Goal: Task Accomplishment & Management: Manage account settings

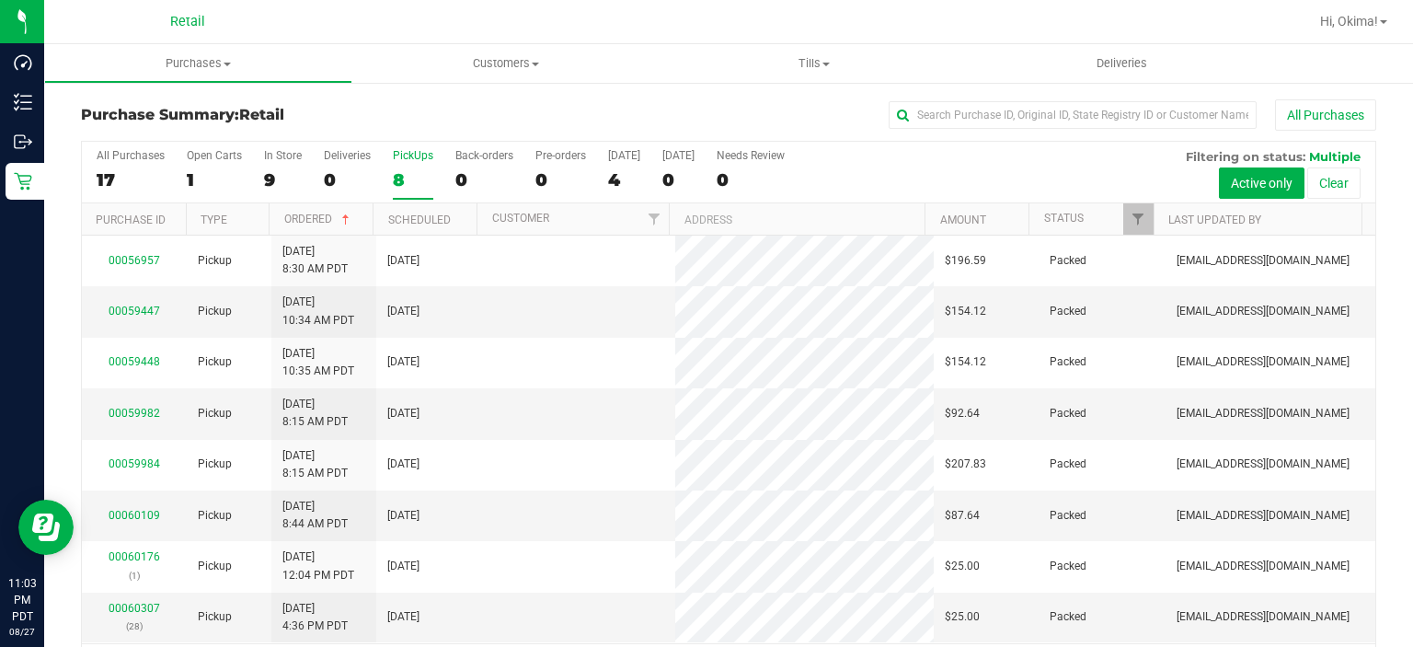
scroll to position [57, 0]
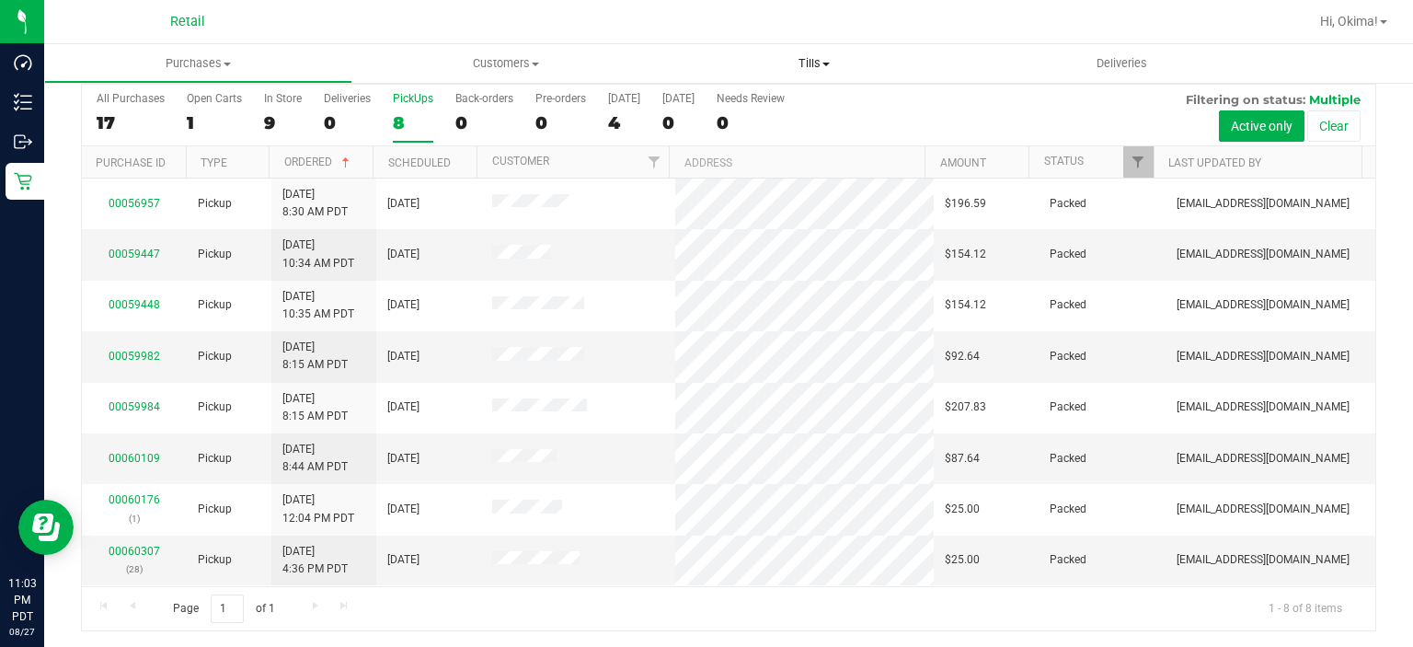
click at [823, 60] on span "Tills" at bounding box center [815, 63] width 308 height 17
click at [799, 106] on li "Manage tills" at bounding box center [815, 111] width 308 height 22
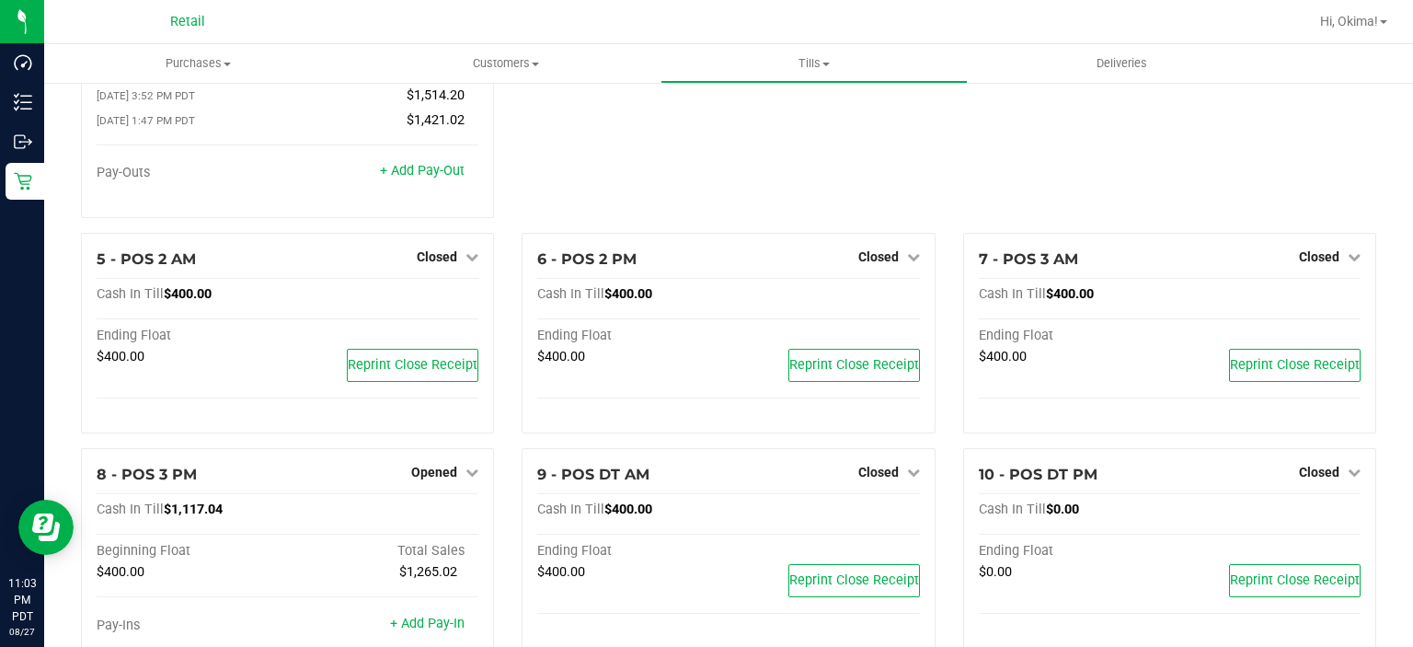
scroll to position [359, 0]
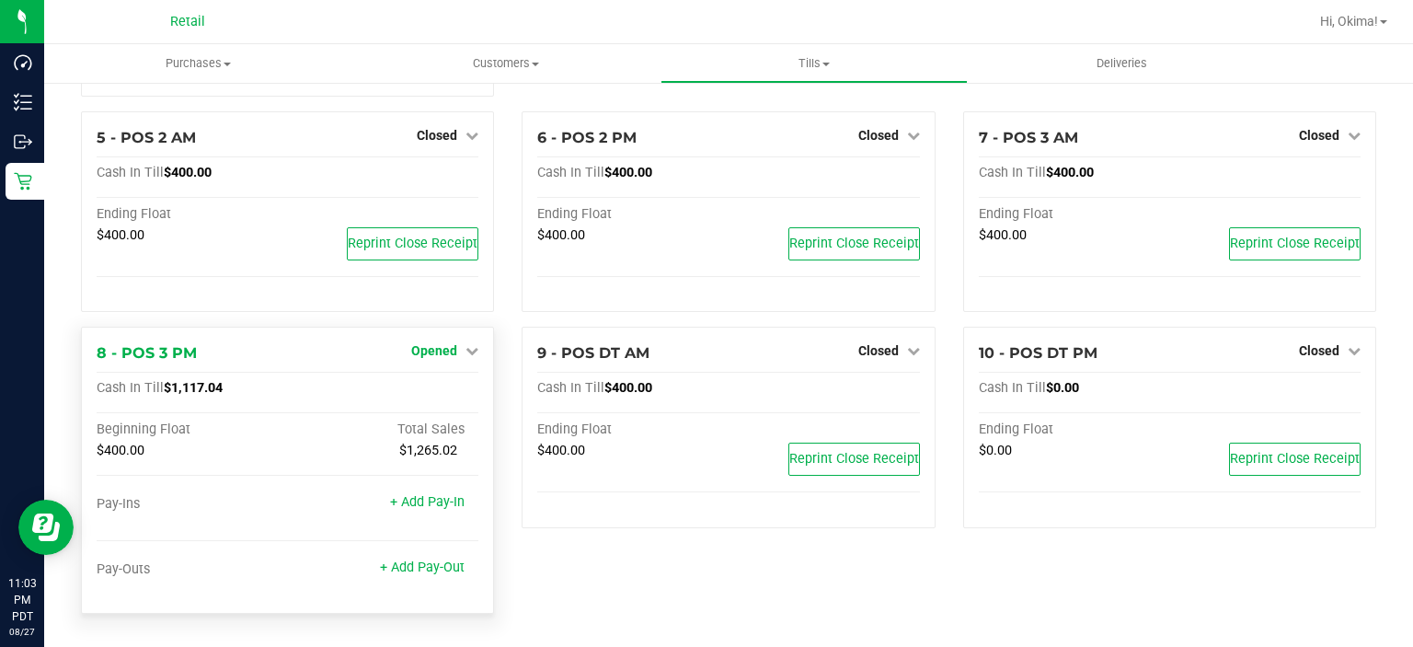
click at [442, 349] on span "Opened" at bounding box center [434, 350] width 46 height 15
click at [439, 387] on link "Close Till" at bounding box center [437, 389] width 50 height 15
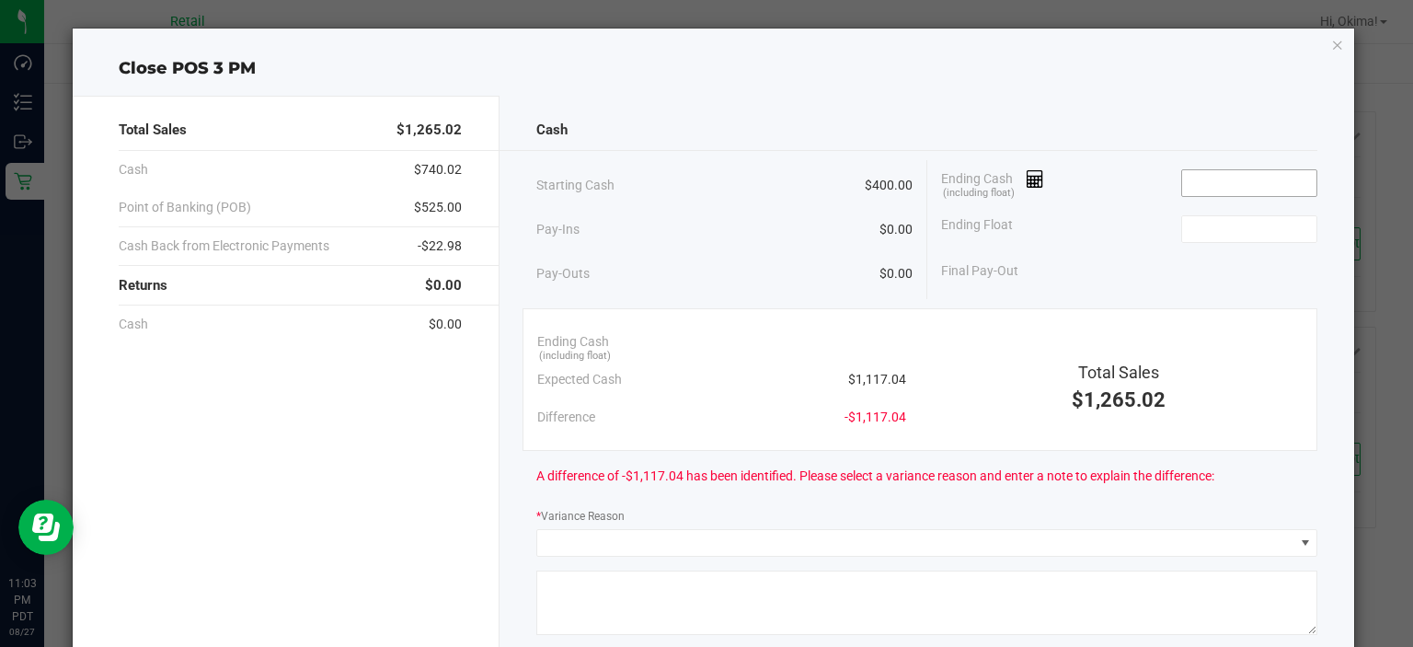
click at [1222, 178] on input at bounding box center [1249, 183] width 135 height 26
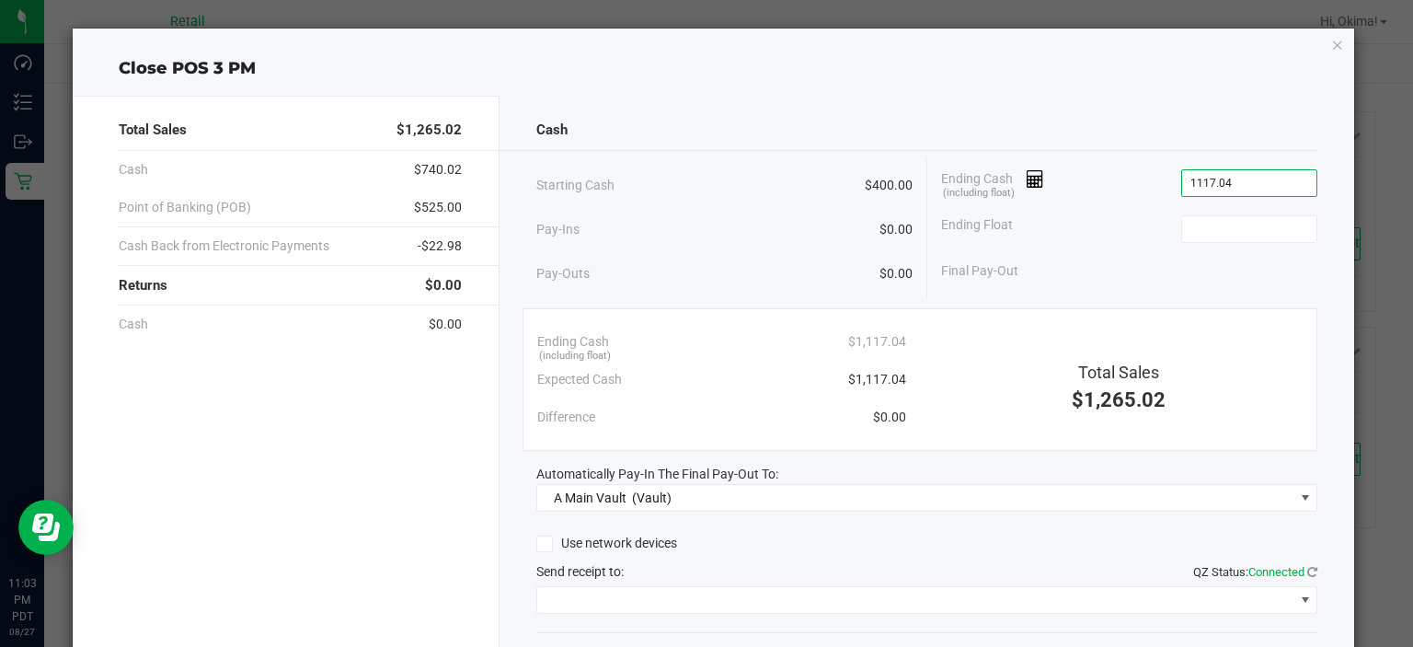
type input "$1,117.04"
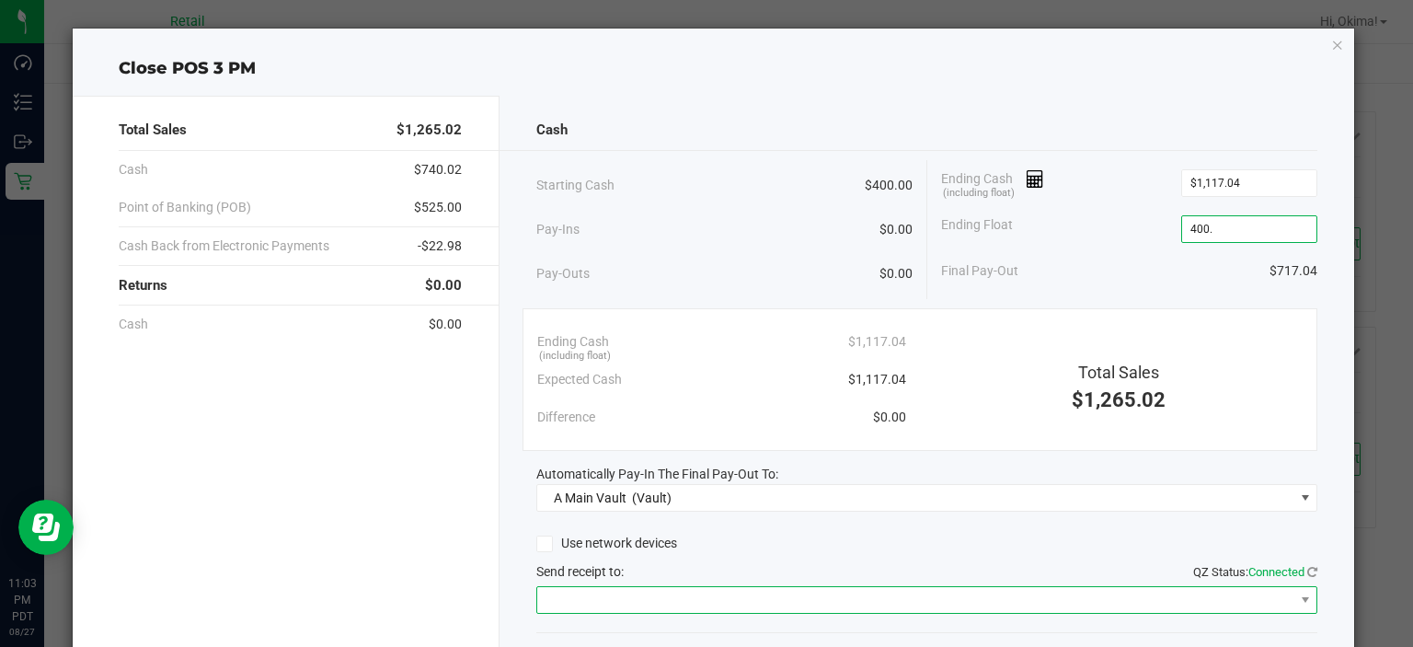
click at [870, 588] on span at bounding box center [915, 600] width 756 height 26
type input "$400.00"
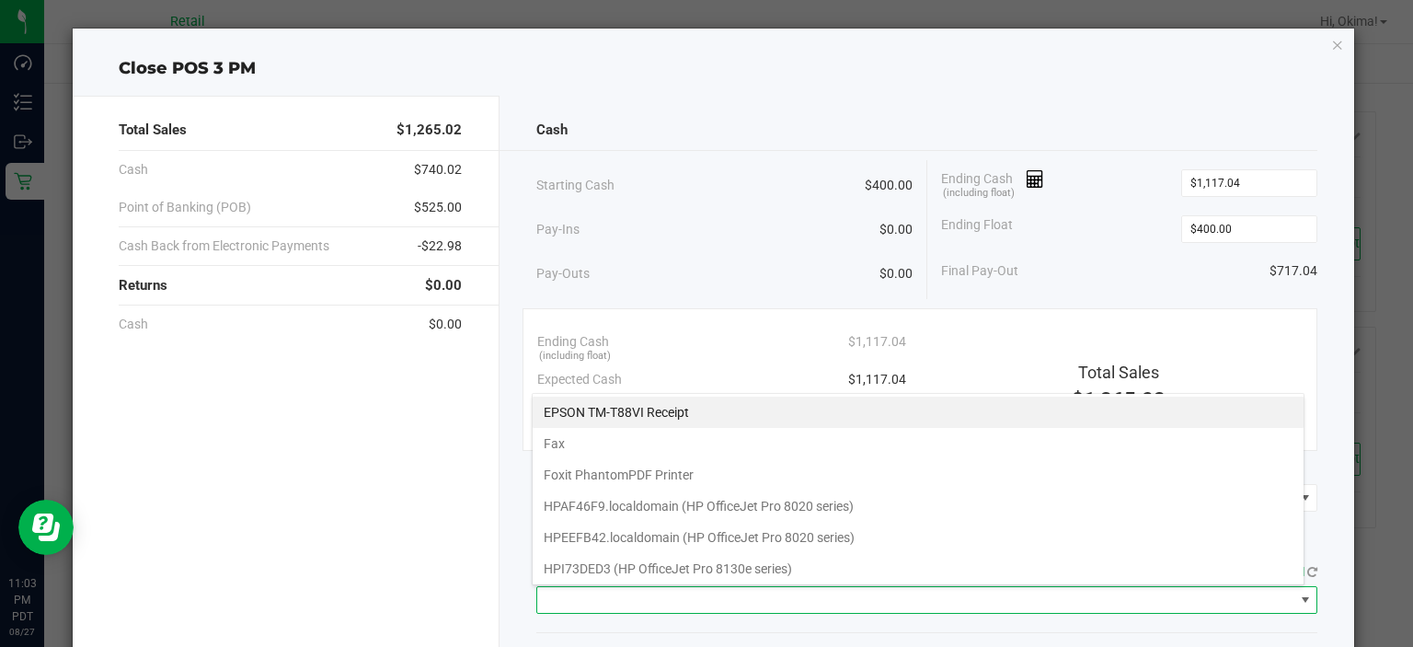
scroll to position [27, 773]
click at [635, 416] on Receipt "EPSON TM-T88VI Receipt" at bounding box center [918, 412] width 771 height 31
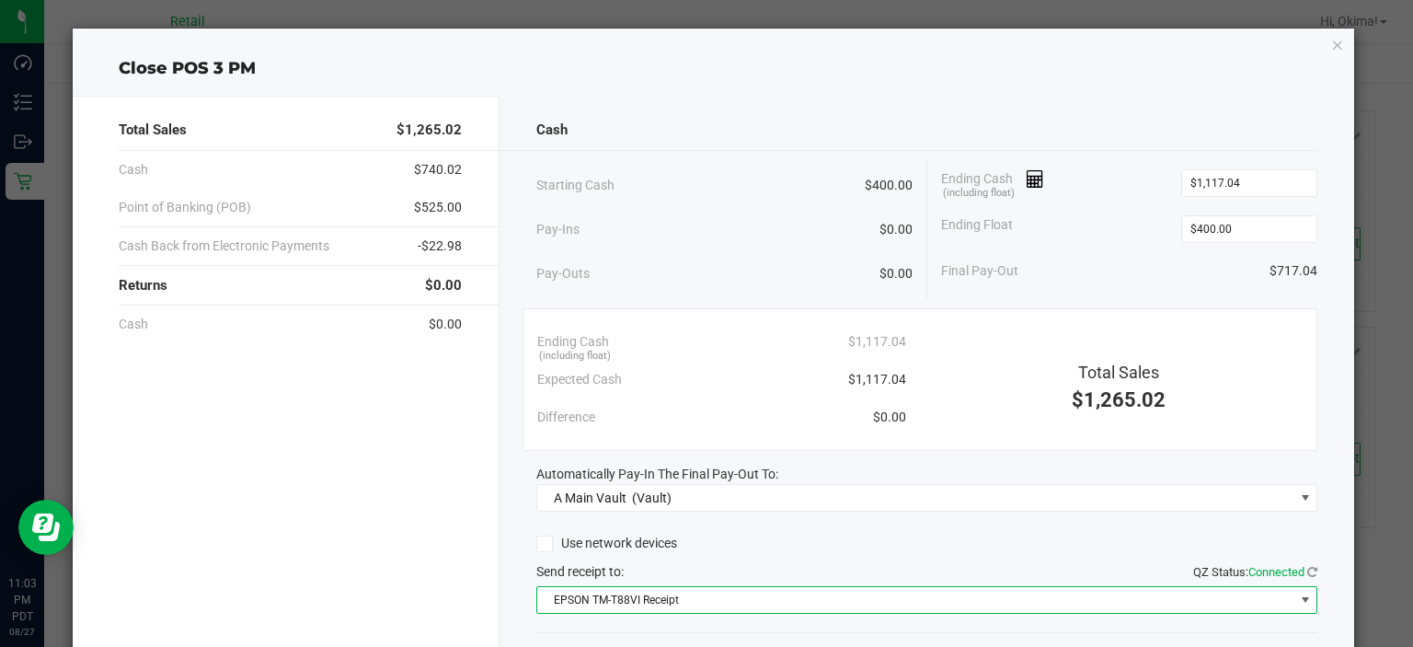
scroll to position [114, 0]
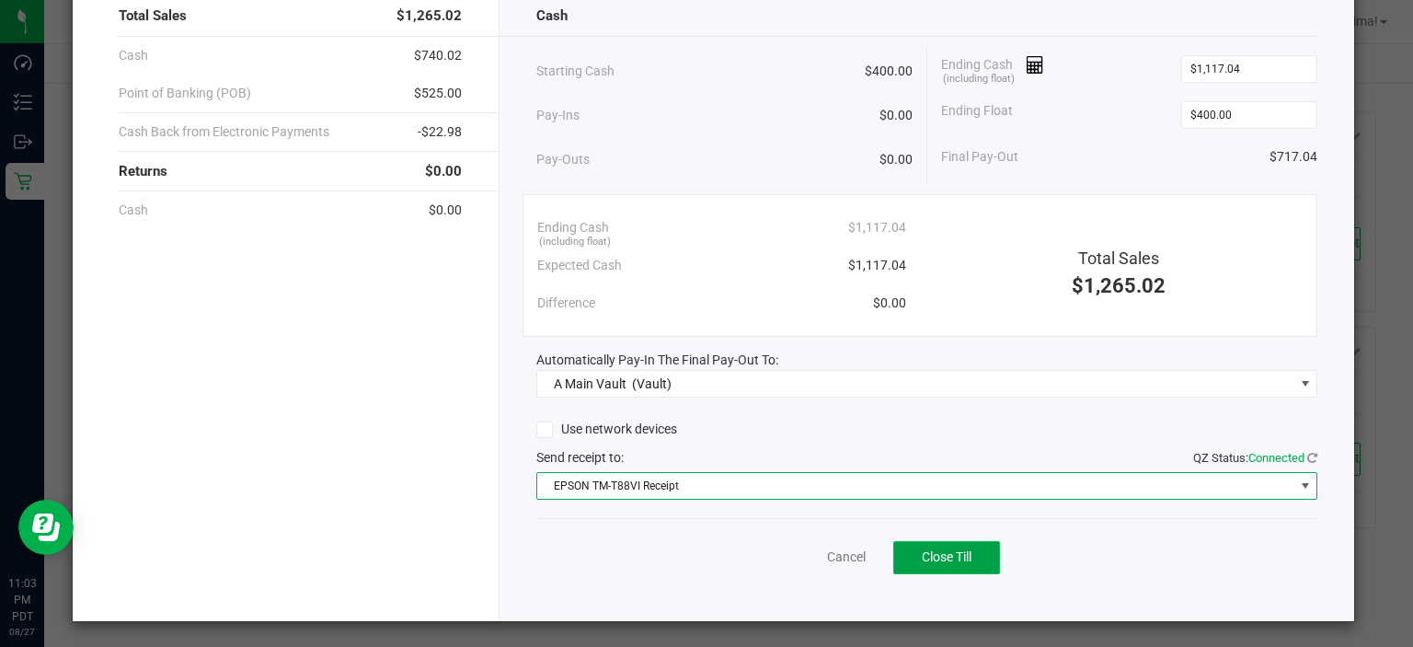
click at [962, 564] on button "Close Till" at bounding box center [946, 557] width 107 height 33
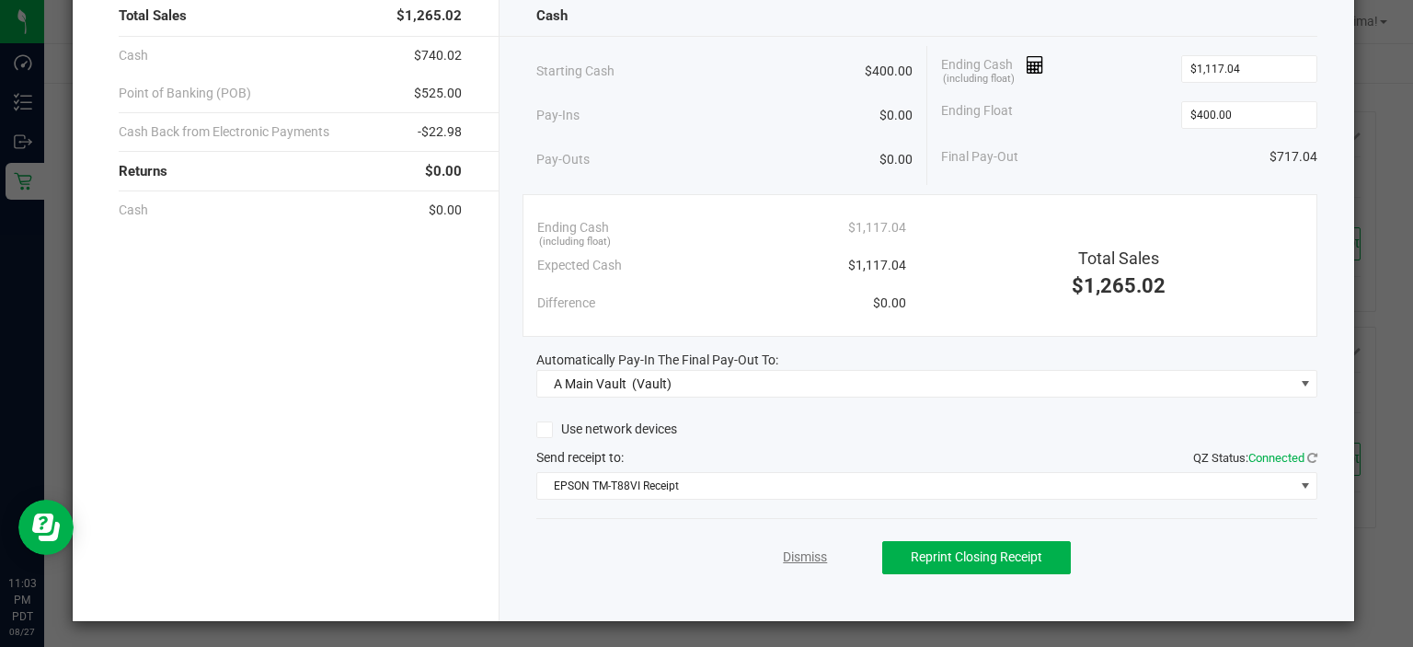
click at [783, 555] on link "Dismiss" at bounding box center [805, 556] width 44 height 19
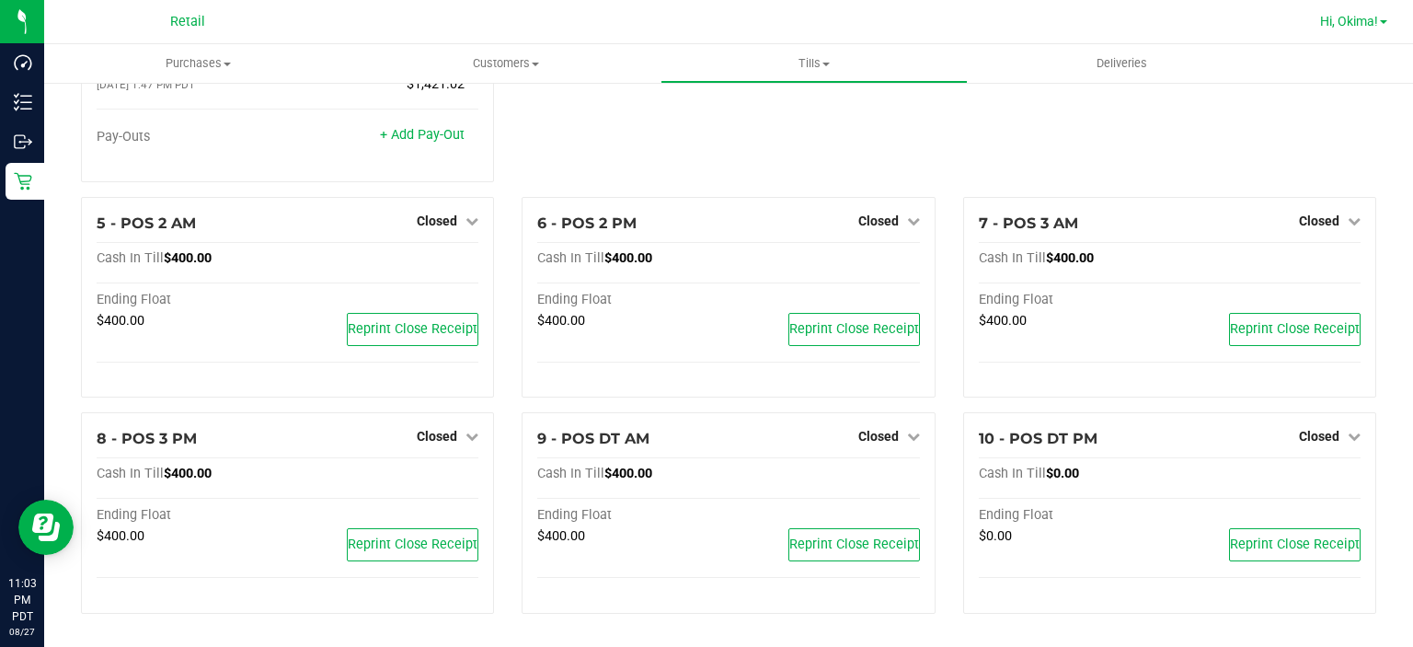
click at [1362, 18] on span "Hi, Okima!" at bounding box center [1349, 21] width 58 height 15
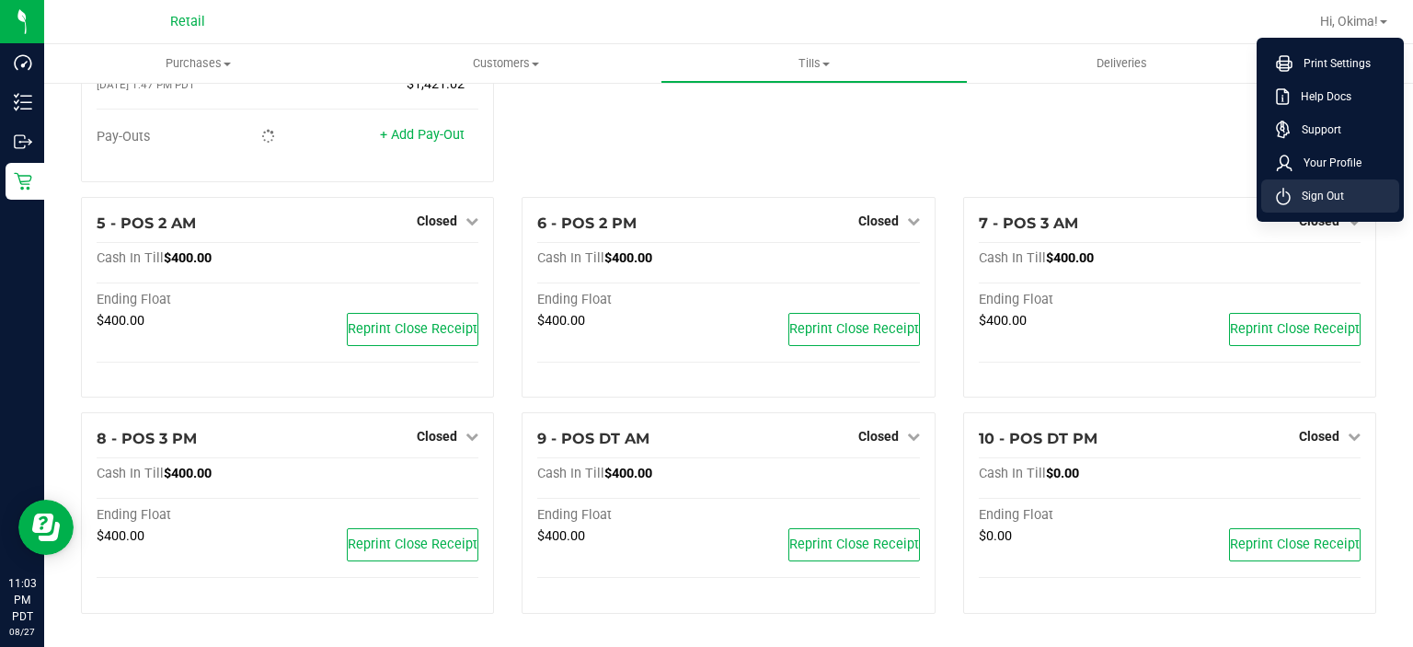
click at [1338, 206] on li "Sign Out" at bounding box center [1330, 195] width 138 height 33
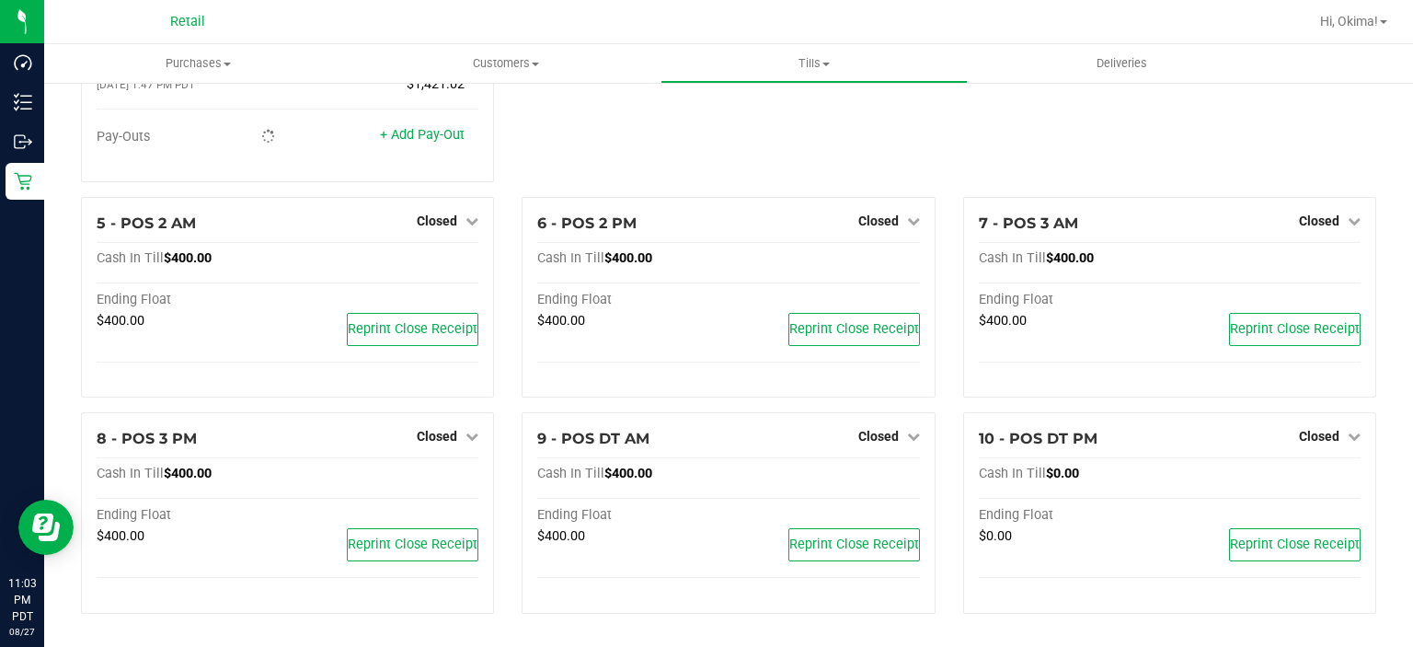
scroll to position [228, 0]
